Goal: Transaction & Acquisition: Purchase product/service

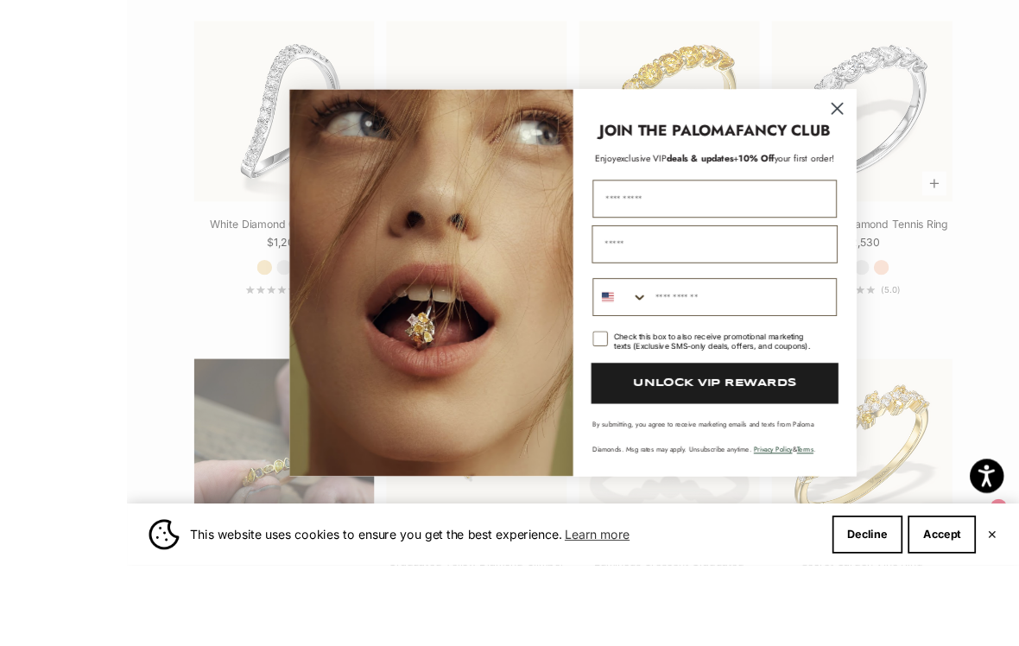
scroll to position [1027, 0]
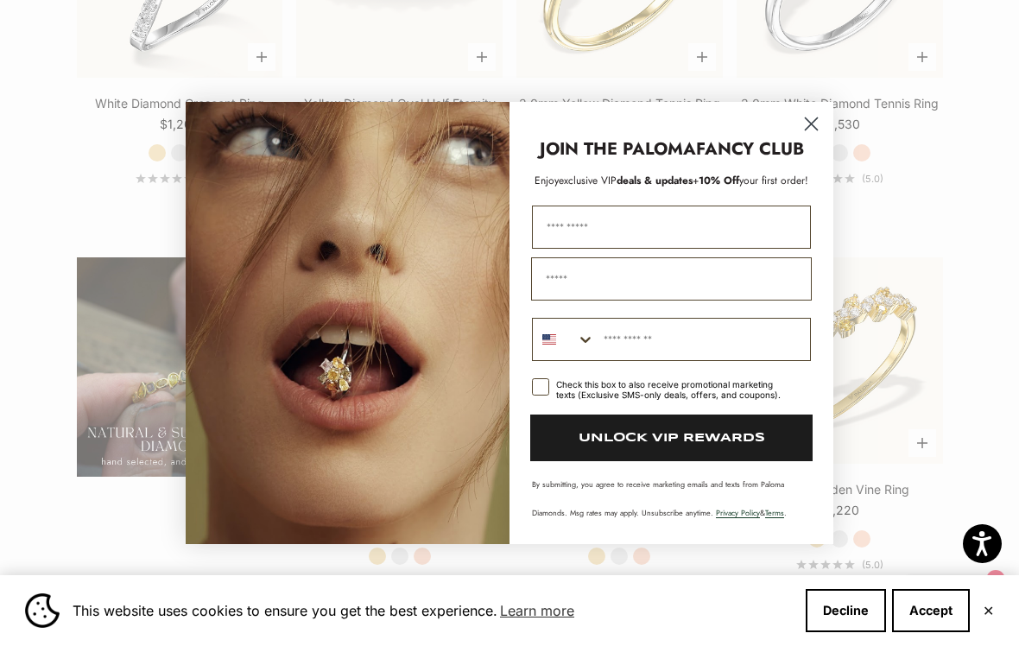
click at [821, 134] on circle "Close dialog" at bounding box center [811, 124] width 28 height 28
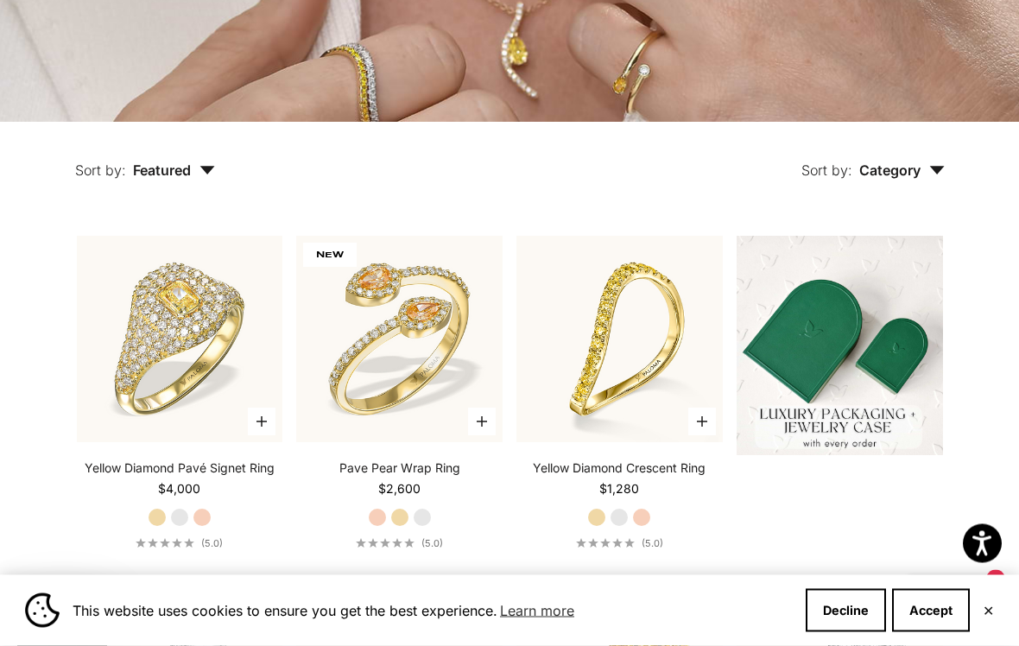
scroll to position [288, 0]
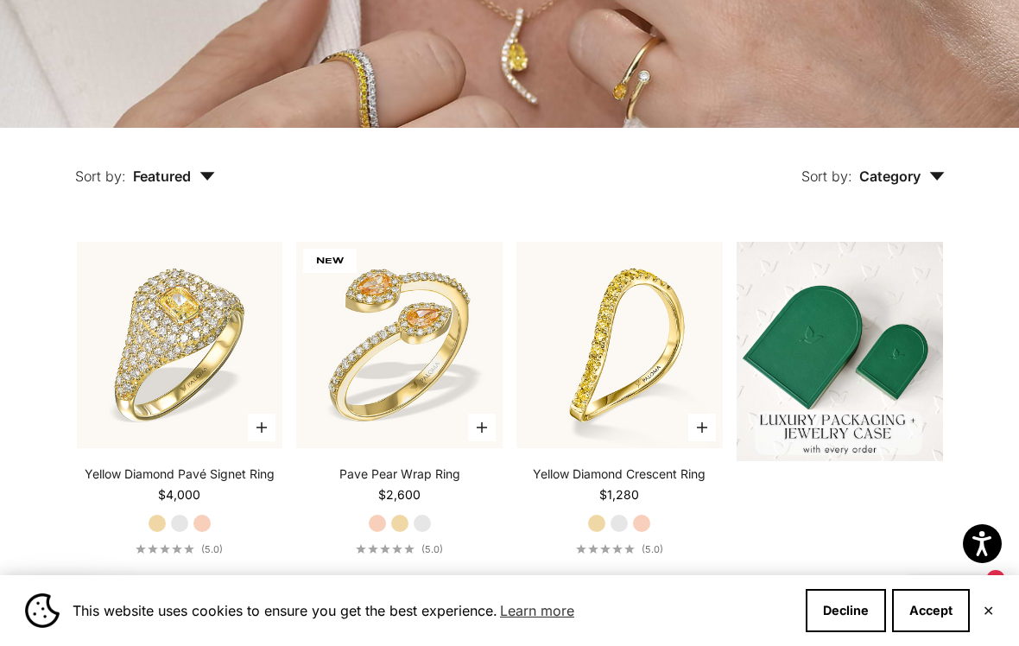
click at [941, 178] on icon "button" at bounding box center [937, 176] width 16 height 9
click at [848, 266] on label "Ring" at bounding box center [838, 263] width 28 height 22
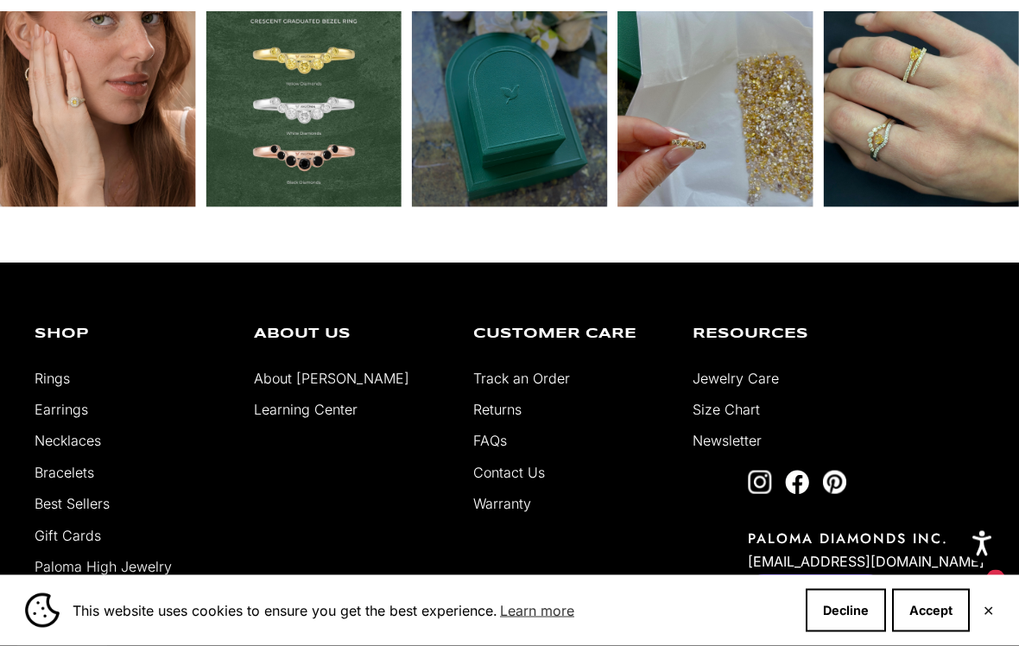
scroll to position [2321, 0]
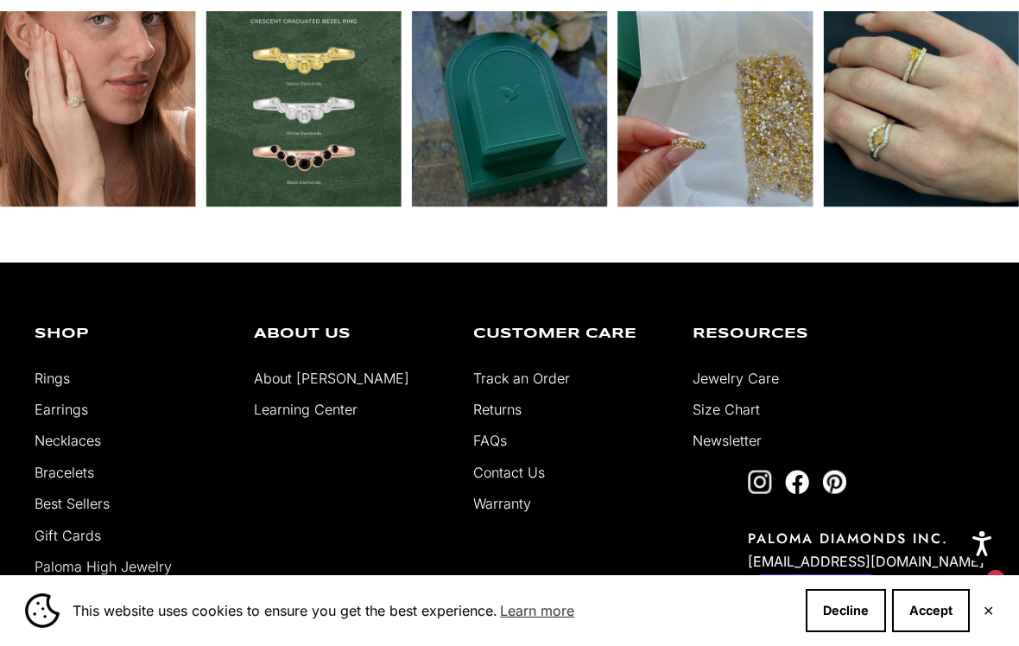
click at [61, 382] on link "Rings" at bounding box center [52, 377] width 35 height 17
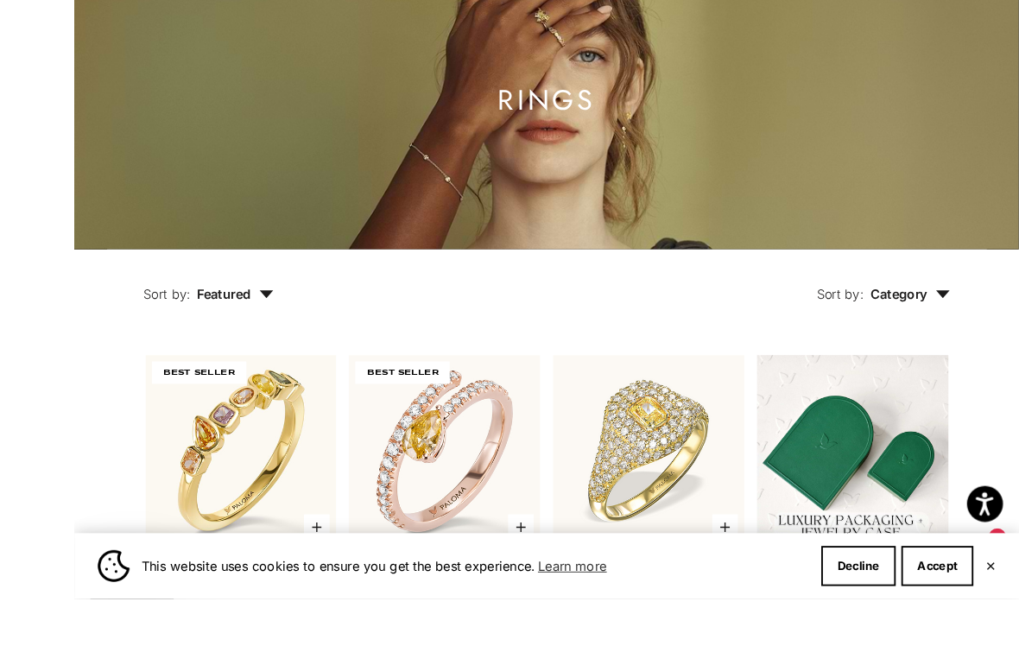
scroll to position [262, 0]
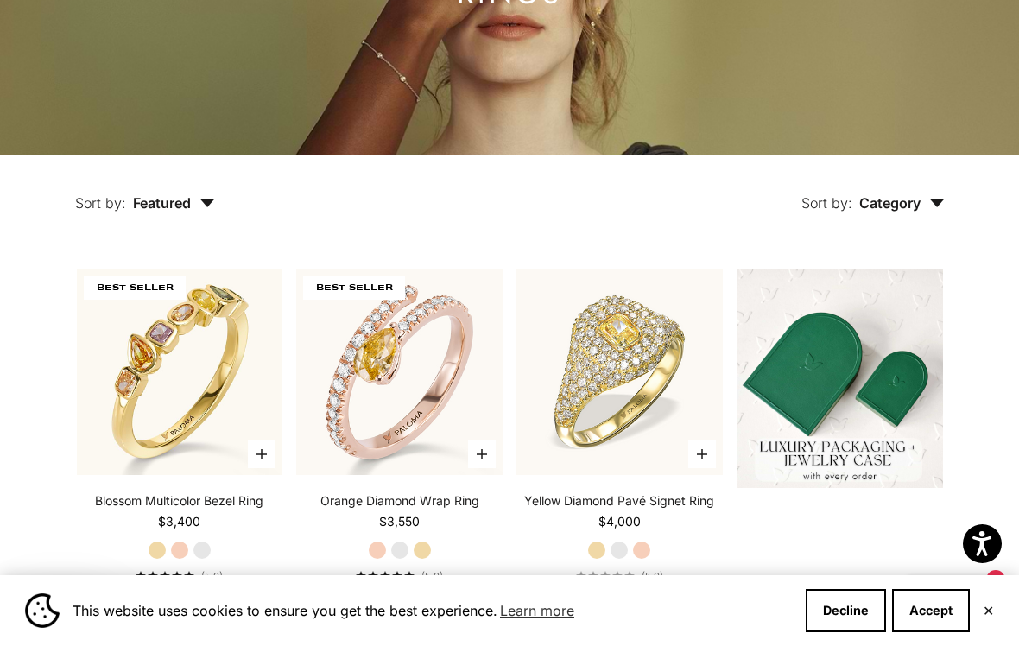
click at [445, 385] on img at bounding box center [399, 371] width 227 height 227
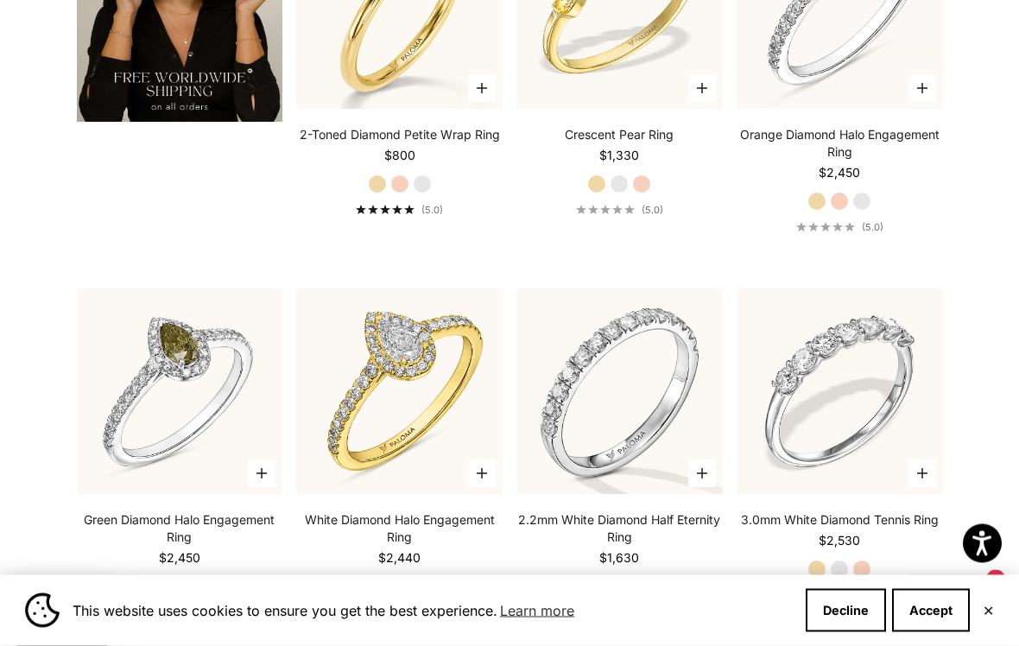
scroll to position [2852, 0]
